Goal: Task Accomplishment & Management: Manage account settings

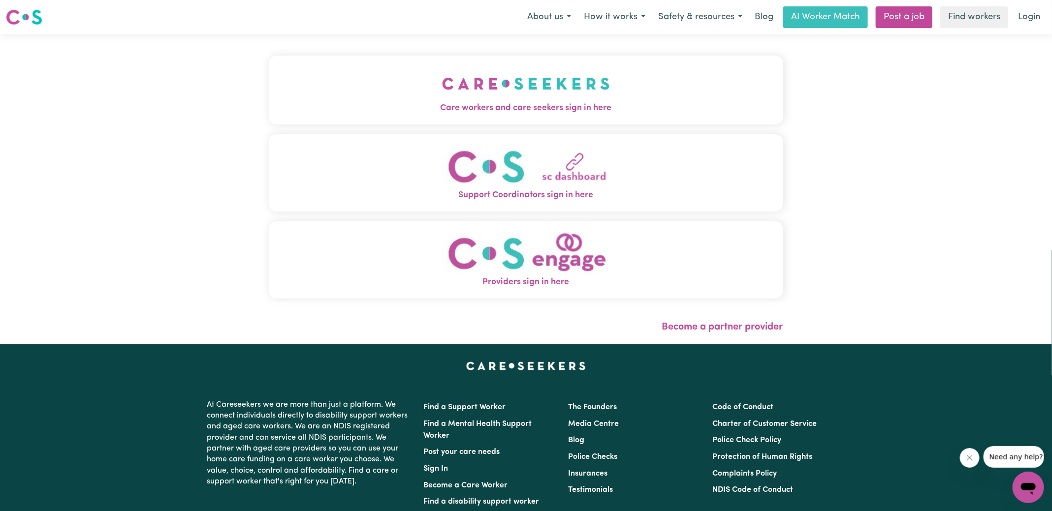
click at [445, 98] on img "Care workers and care seekers sign in here" at bounding box center [526, 83] width 168 height 36
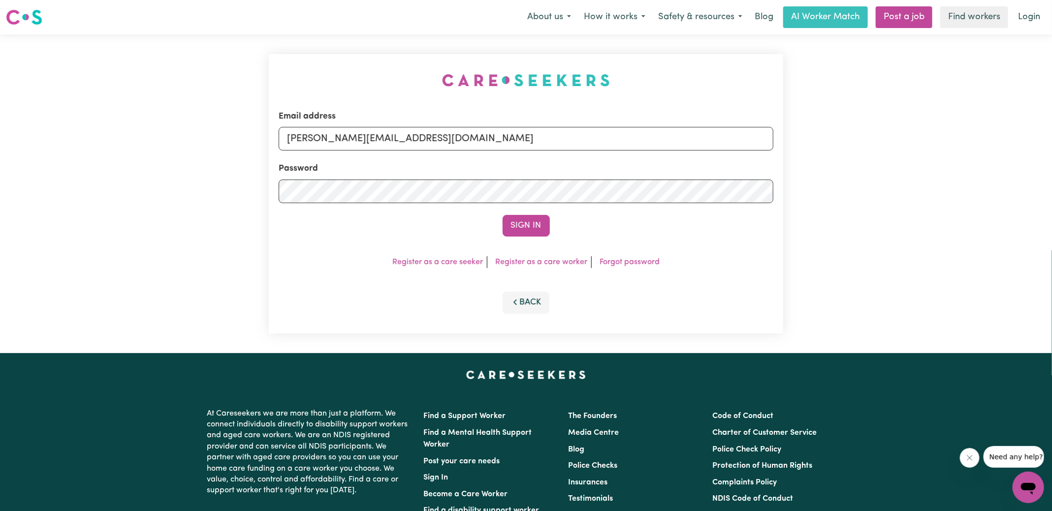
click at [323, 76] on div "Email address [PERSON_NAME][EMAIL_ADDRESS][DOMAIN_NAME] Password Sign In Regist…" at bounding box center [526, 193] width 526 height 319
drag, startPoint x: 476, startPoint y: 140, endPoint x: 462, endPoint y: 140, distance: 14.3
click at [475, 140] on input "[PERSON_NAME][EMAIL_ADDRESS][DOMAIN_NAME]" at bounding box center [526, 139] width 495 height 24
drag, startPoint x: 348, startPoint y: 136, endPoint x: 859, endPoint y: 153, distance: 511.1
click at [857, 152] on div "Email address [EMAIL_ADDRESS][DOMAIN_NAME] Password Sign In Register as a care …" at bounding box center [526, 193] width 1052 height 319
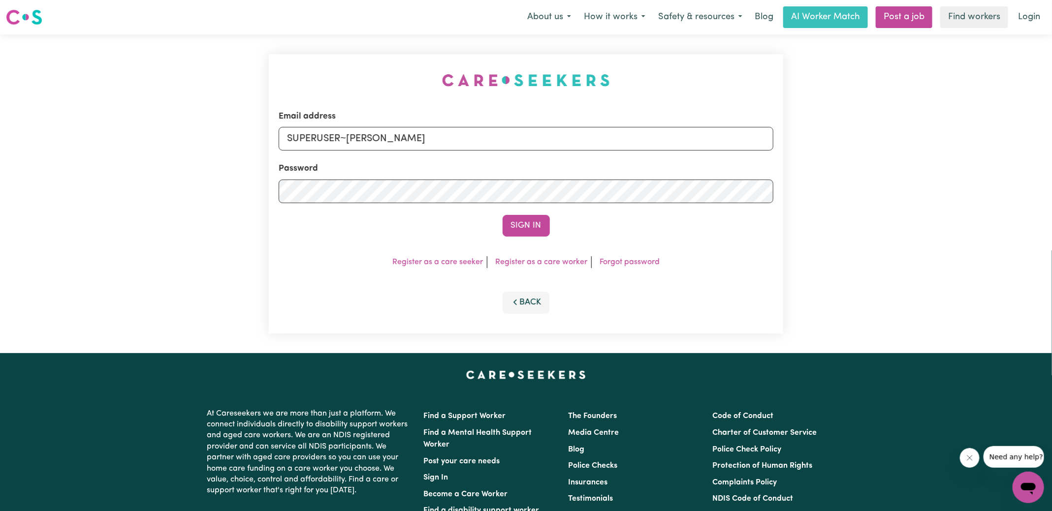
type input "[EMAIL_ADDRESS][DOMAIN_NAME]"
click at [502, 215] on button "Sign In" at bounding box center [525, 226] width 47 height 22
